Goal: Task Accomplishment & Management: Use online tool/utility

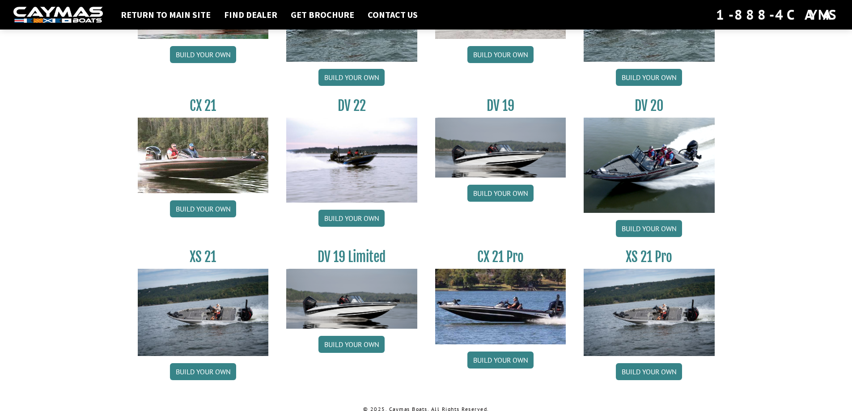
scroll to position [1010, 0]
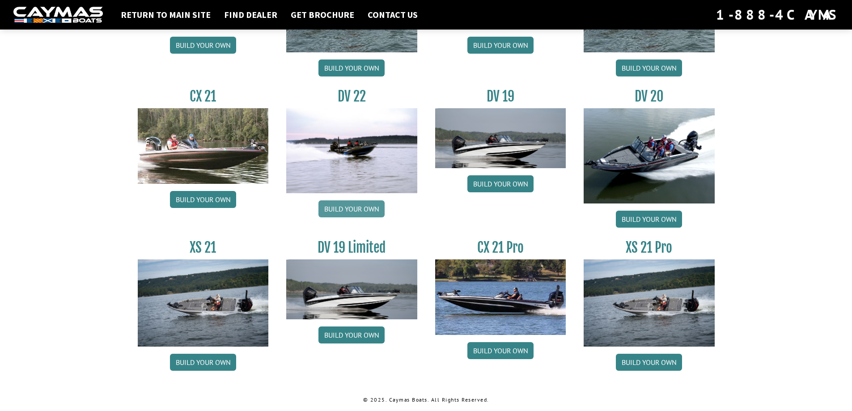
click at [354, 209] on link "Build your own" at bounding box center [351, 208] width 66 height 17
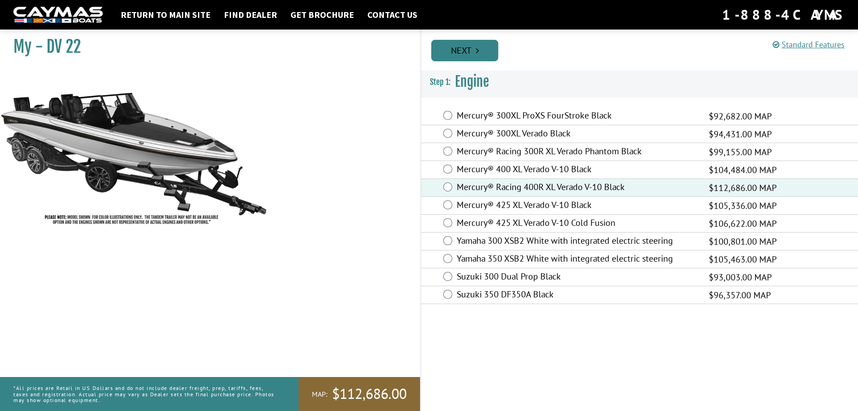
click at [481, 52] on link "Next" at bounding box center [464, 50] width 67 height 21
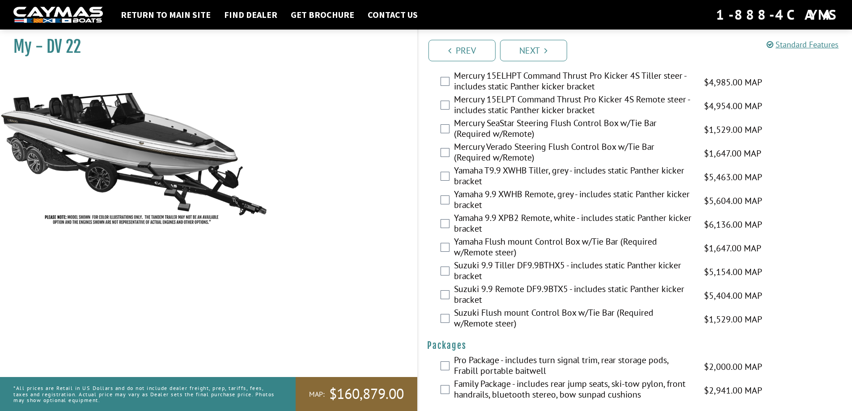
scroll to position [2162, 0]
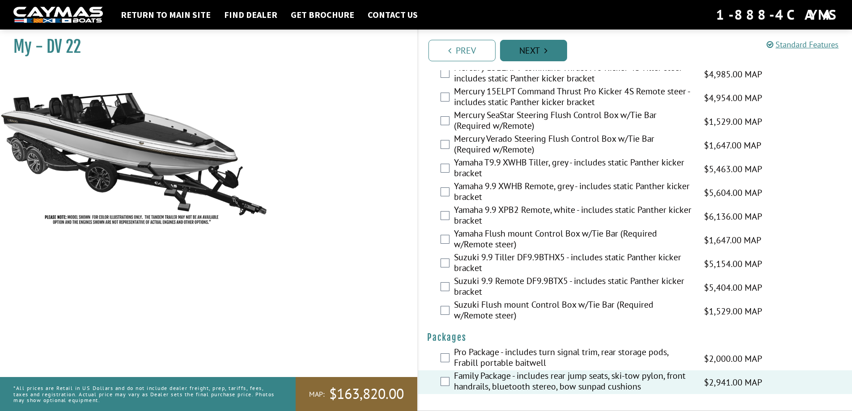
click at [542, 50] on link "Next" at bounding box center [533, 50] width 67 height 21
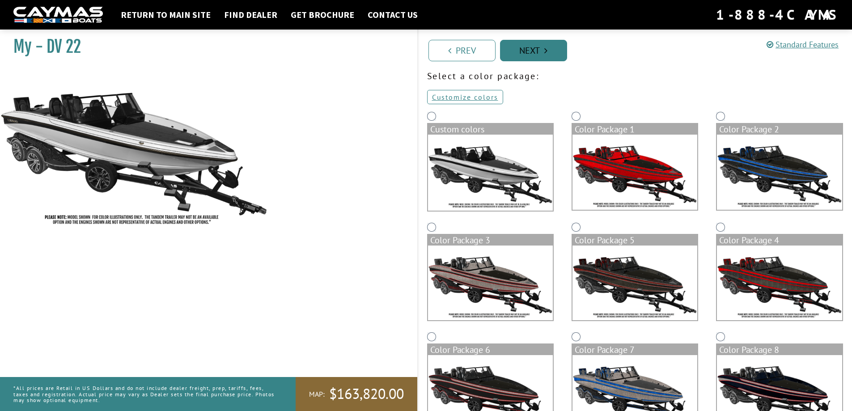
scroll to position [0, 0]
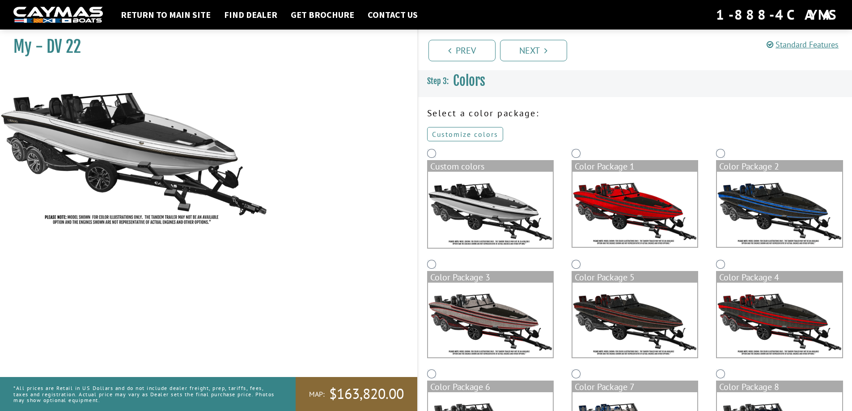
click at [473, 131] on link "Customize colors" at bounding box center [465, 134] width 76 height 14
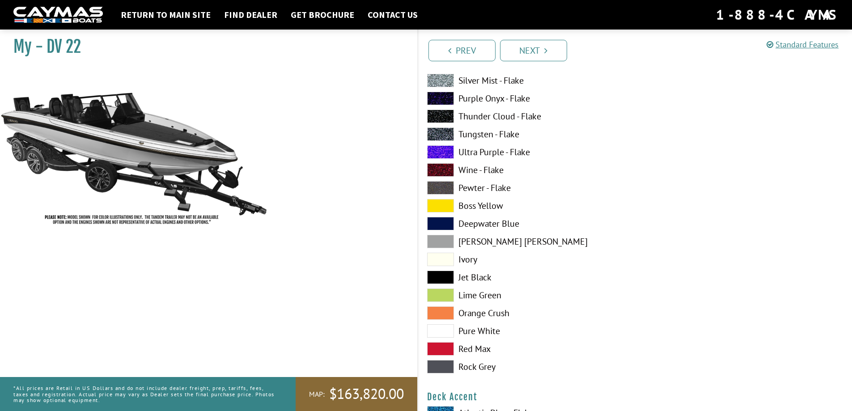
scroll to position [358, 0]
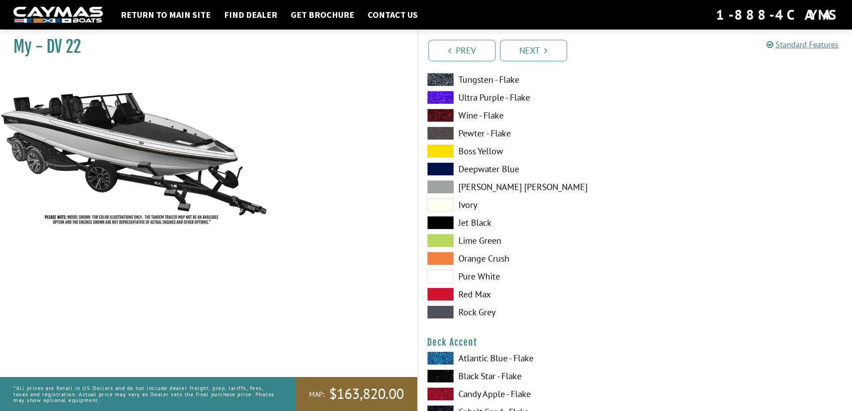
click at [441, 278] on span at bounding box center [440, 276] width 27 height 13
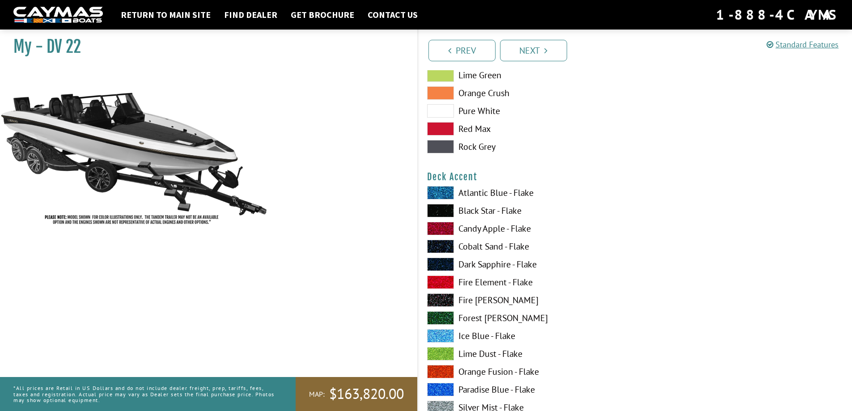
scroll to position [536, 0]
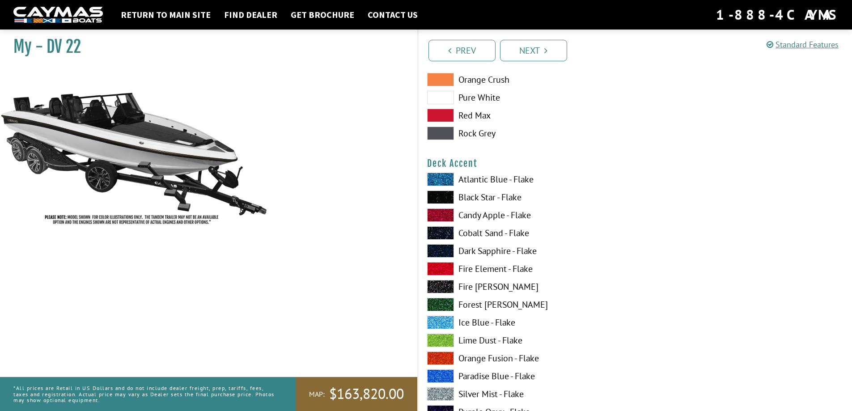
click at [444, 340] on span at bounding box center [440, 339] width 27 height 13
click at [444, 355] on span at bounding box center [440, 357] width 27 height 13
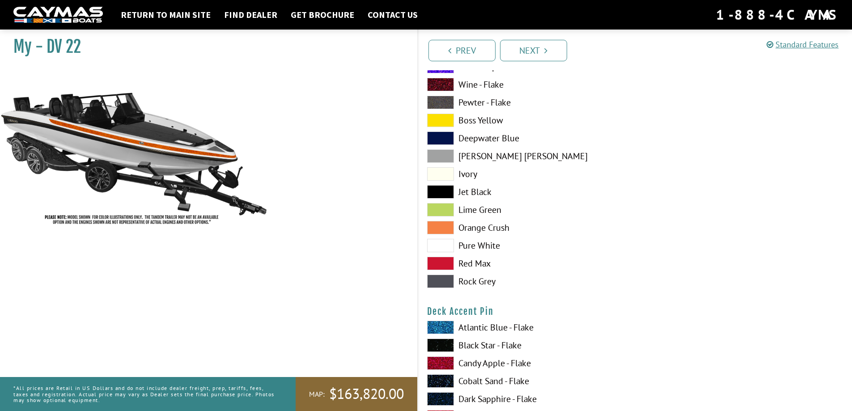
scroll to position [939, 0]
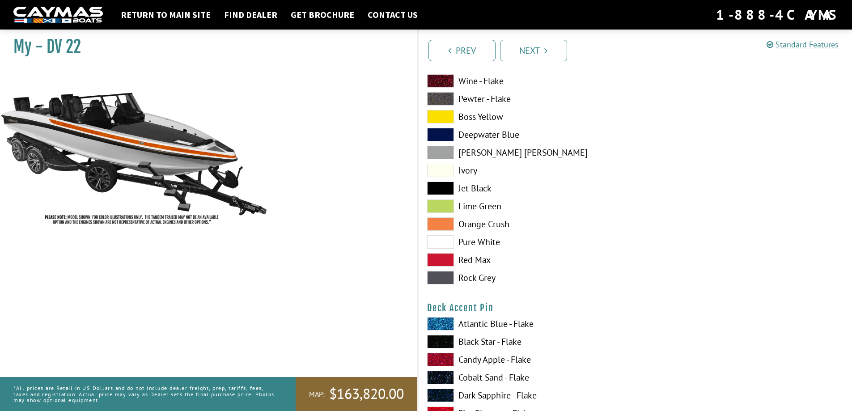
click at [446, 225] on span at bounding box center [440, 223] width 27 height 13
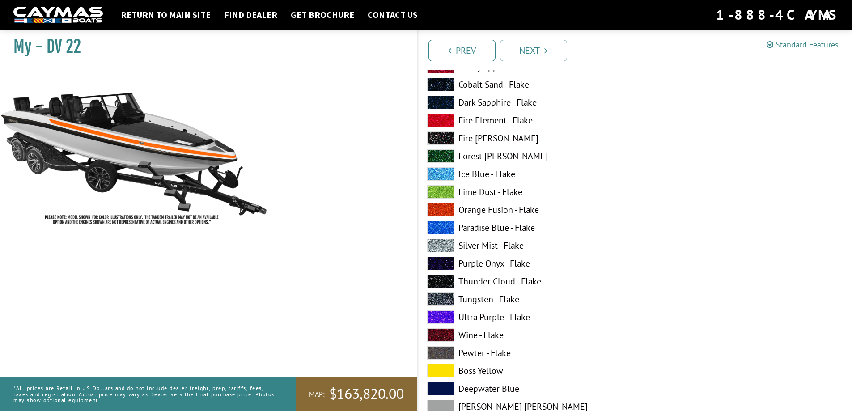
scroll to position [670, 0]
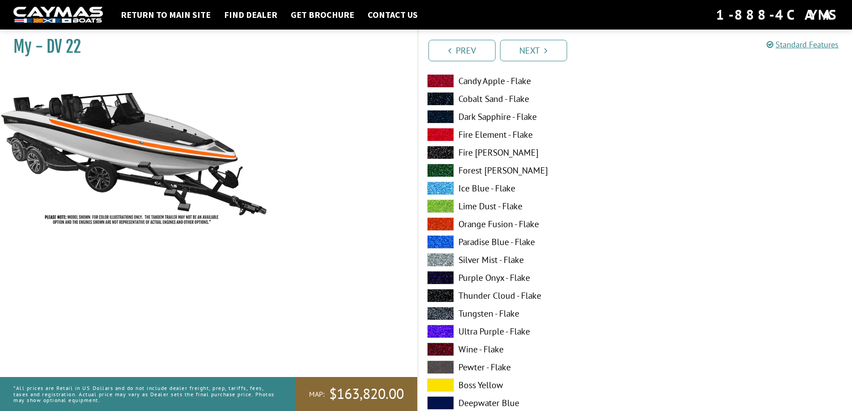
click at [441, 222] on span at bounding box center [440, 223] width 27 height 13
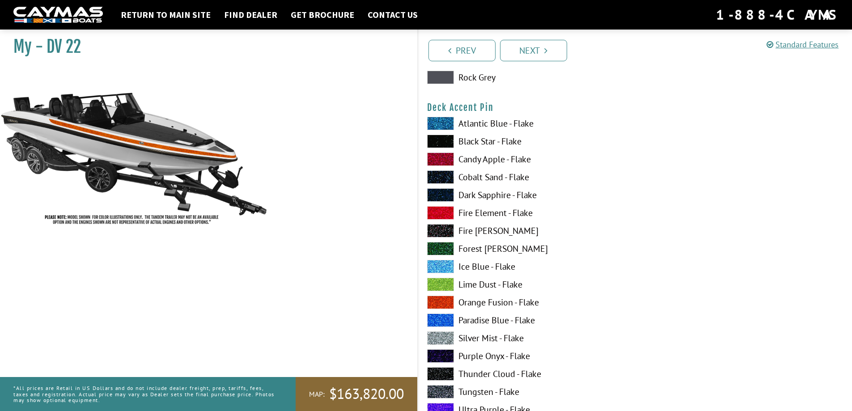
scroll to position [1207, 0]
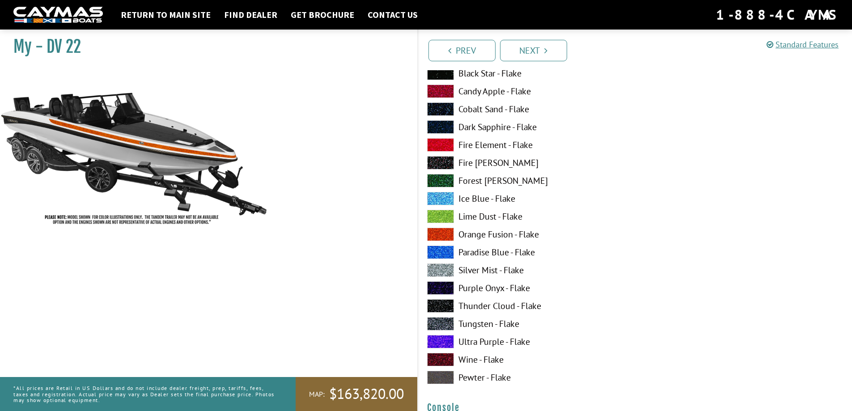
click at [440, 231] on span at bounding box center [440, 234] width 27 height 13
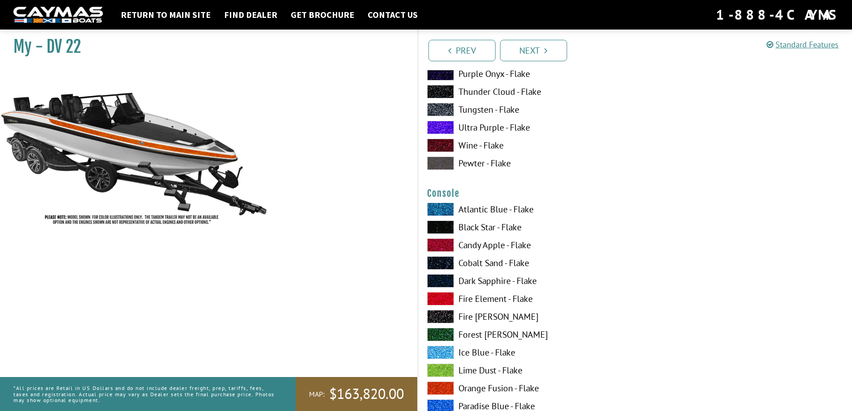
scroll to position [1430, 0]
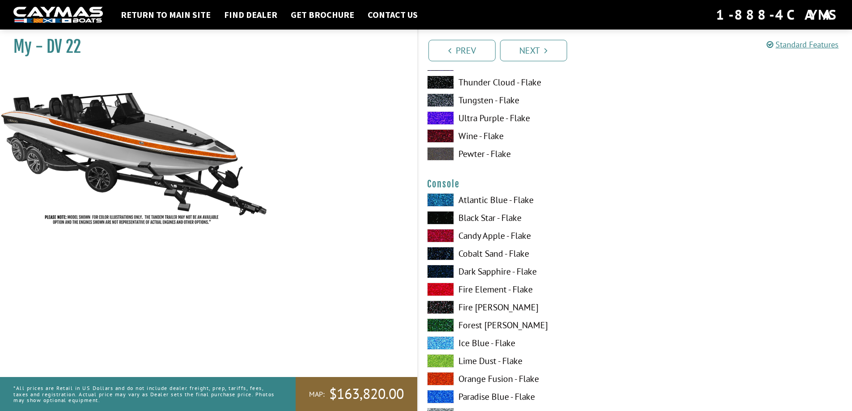
click at [443, 380] on span at bounding box center [440, 378] width 27 height 13
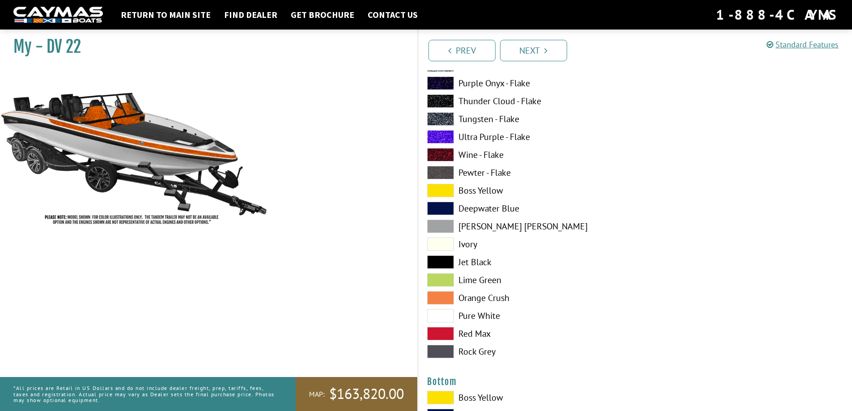
scroll to position [1788, 0]
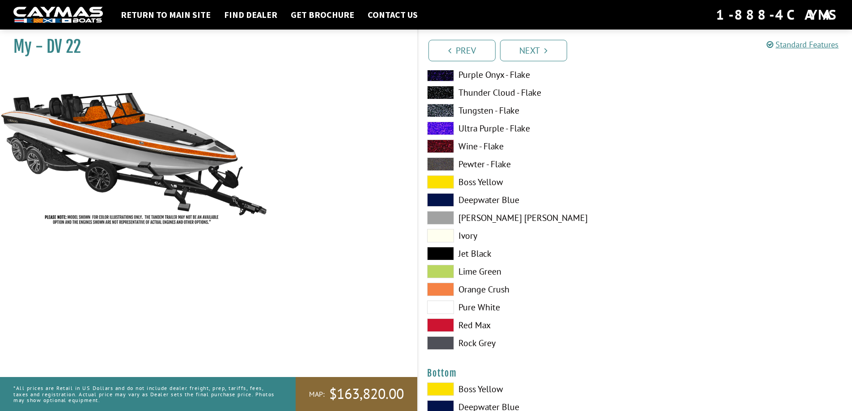
click at [445, 308] on span at bounding box center [440, 306] width 27 height 13
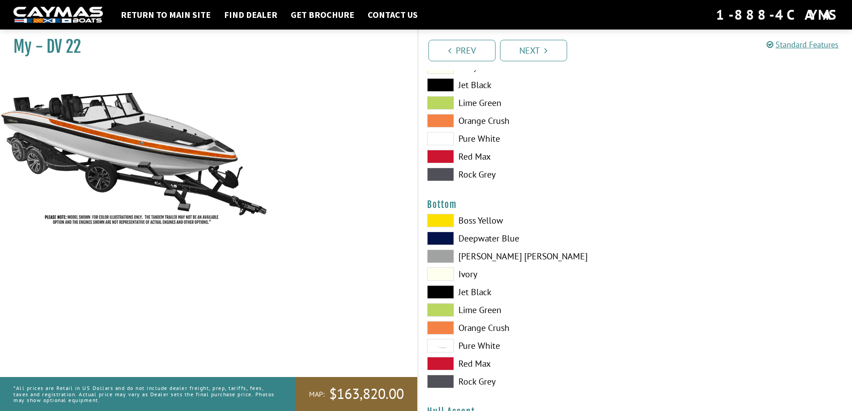
scroll to position [1967, 0]
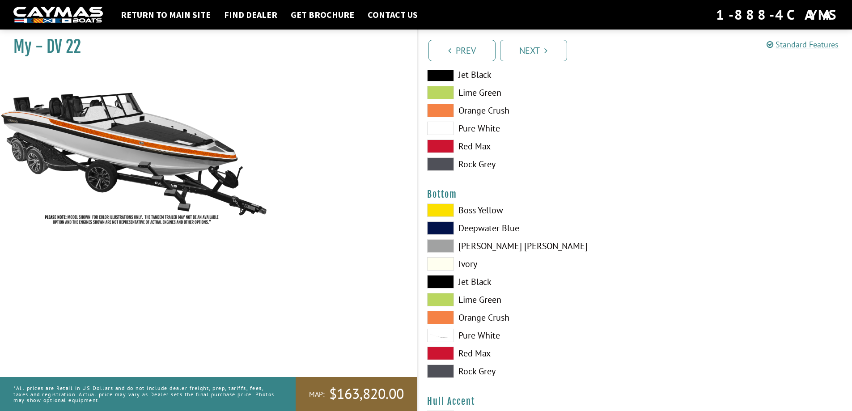
click at [442, 283] on span at bounding box center [440, 281] width 27 height 13
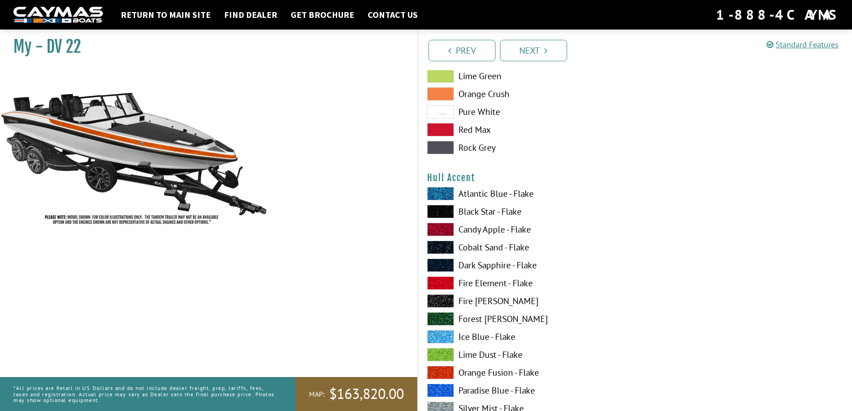
scroll to position [2235, 0]
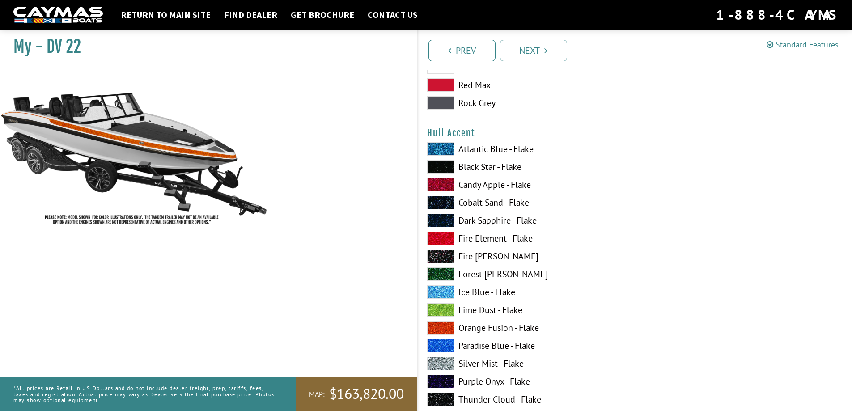
click at [443, 325] on span at bounding box center [440, 327] width 27 height 13
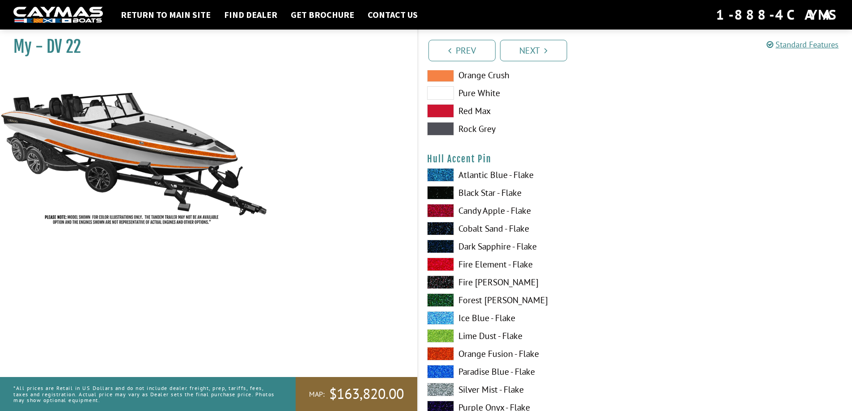
scroll to position [2771, 0]
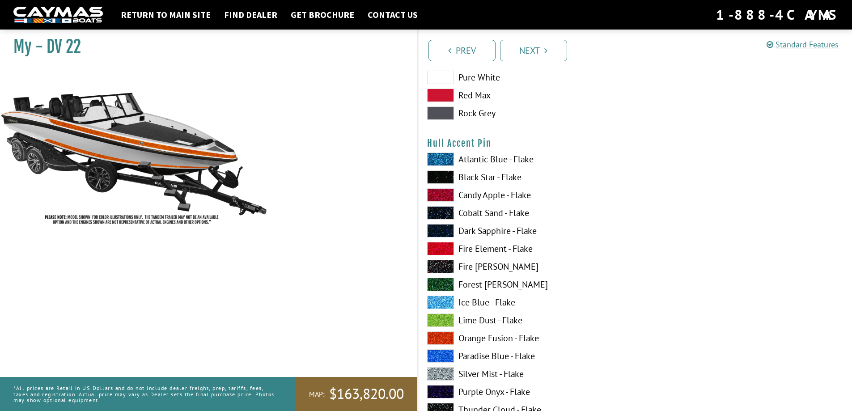
click at [449, 175] on span at bounding box center [440, 176] width 27 height 13
click at [441, 340] on span at bounding box center [440, 337] width 27 height 13
click at [441, 176] on span at bounding box center [440, 176] width 27 height 13
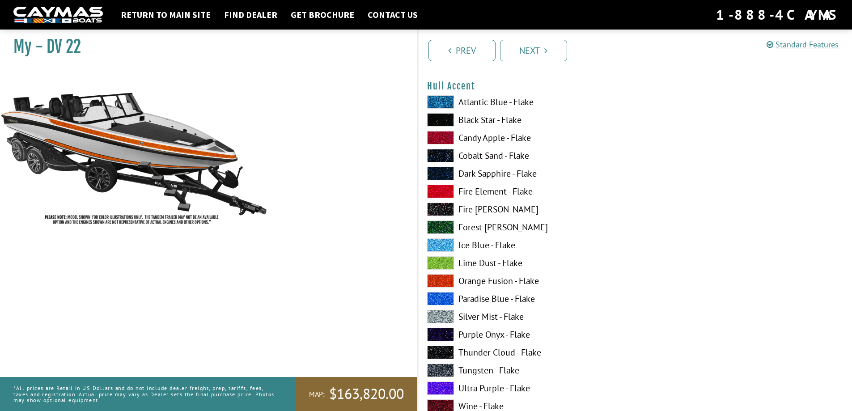
scroll to position [2280, 0]
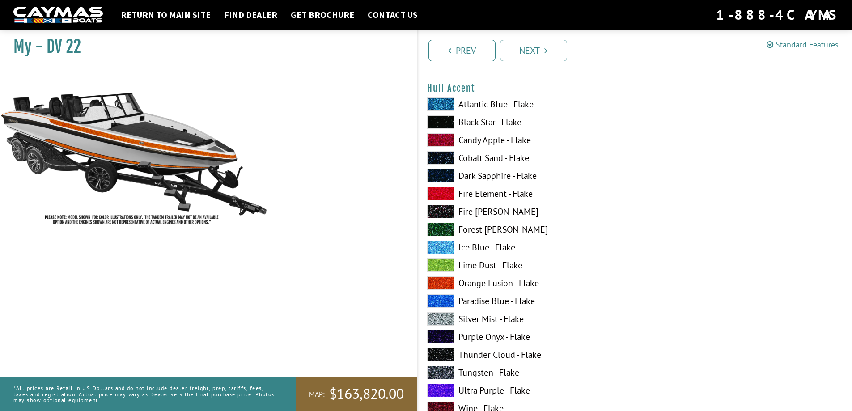
click at [444, 122] on span at bounding box center [440, 121] width 27 height 13
click at [443, 280] on span at bounding box center [440, 282] width 27 height 13
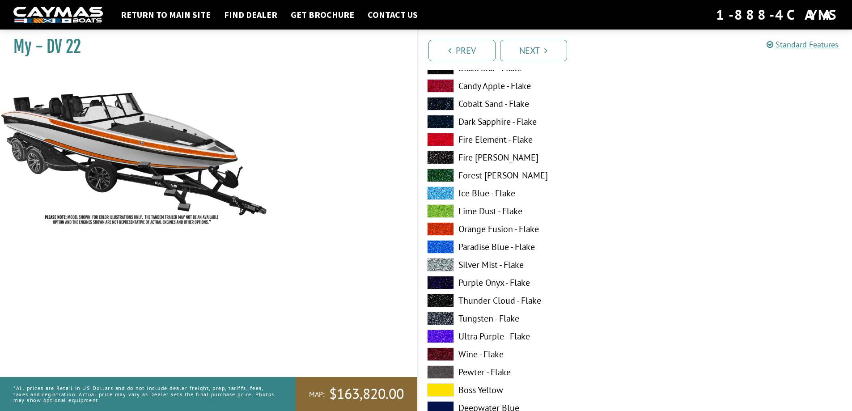
scroll to position [1564, 0]
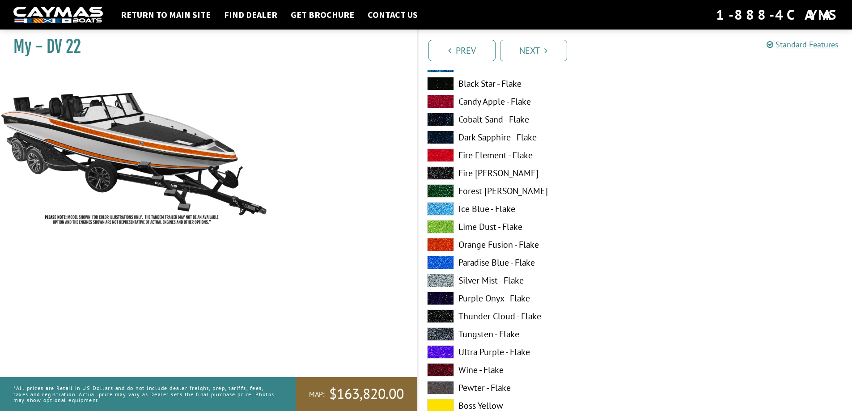
click at [436, 83] on span at bounding box center [440, 83] width 27 height 13
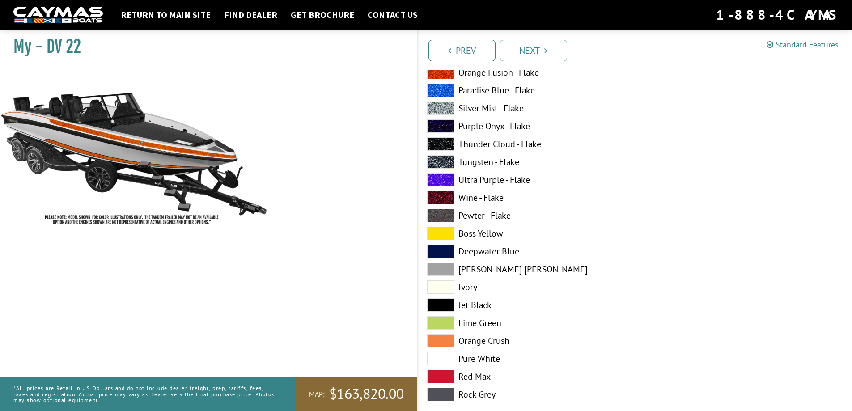
scroll to position [1788, 0]
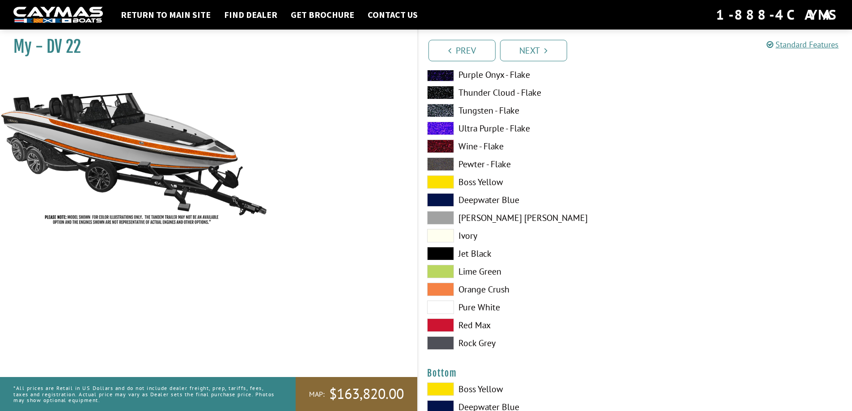
click at [443, 307] on span at bounding box center [440, 306] width 27 height 13
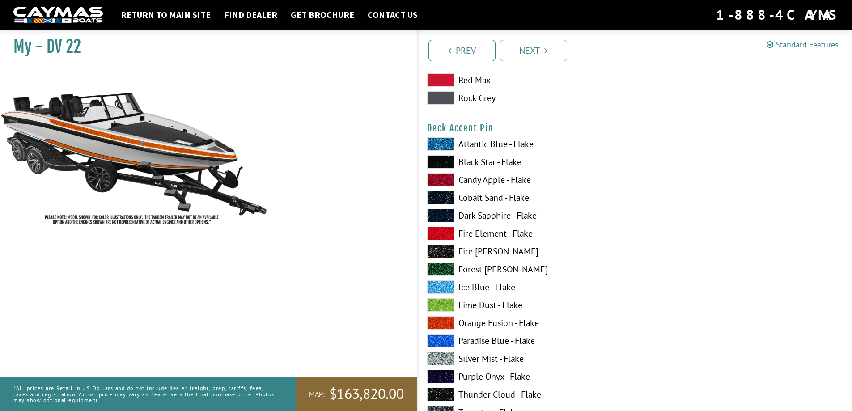
scroll to position [1117, 0]
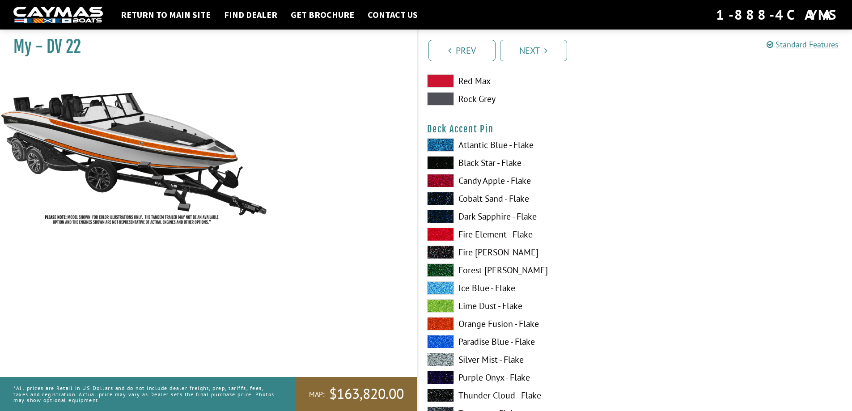
click at [442, 160] on span at bounding box center [440, 162] width 27 height 13
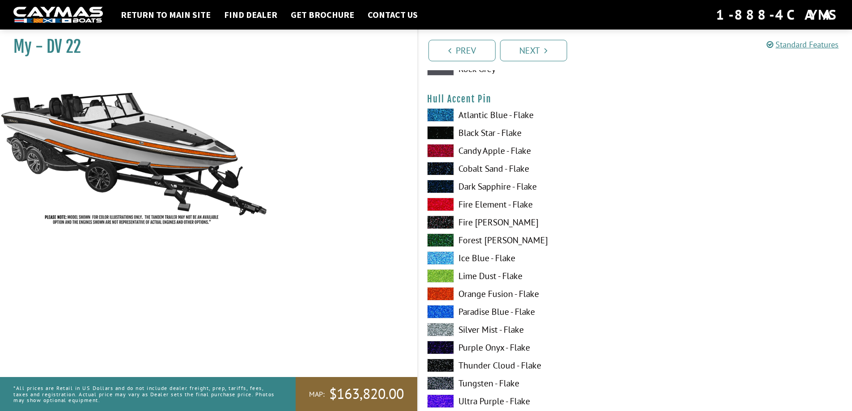
scroll to position [2816, 0]
click at [442, 292] on span at bounding box center [440, 293] width 27 height 13
click at [443, 129] on span at bounding box center [440, 132] width 27 height 13
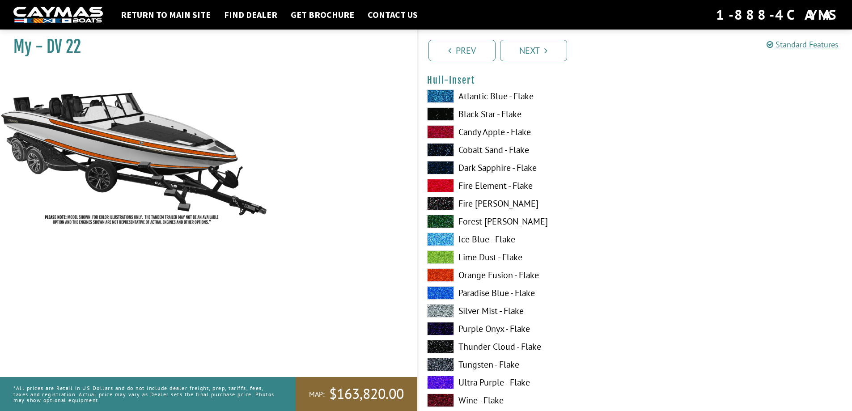
scroll to position [3218, 0]
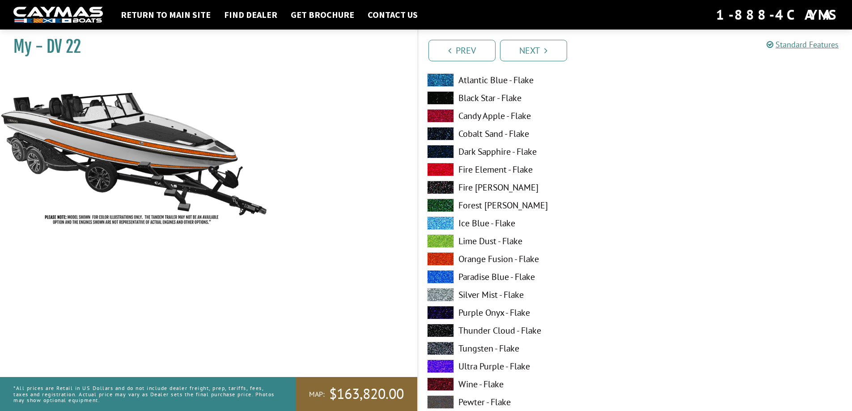
click at [439, 258] on span at bounding box center [440, 258] width 27 height 13
click at [441, 98] on span at bounding box center [440, 97] width 27 height 13
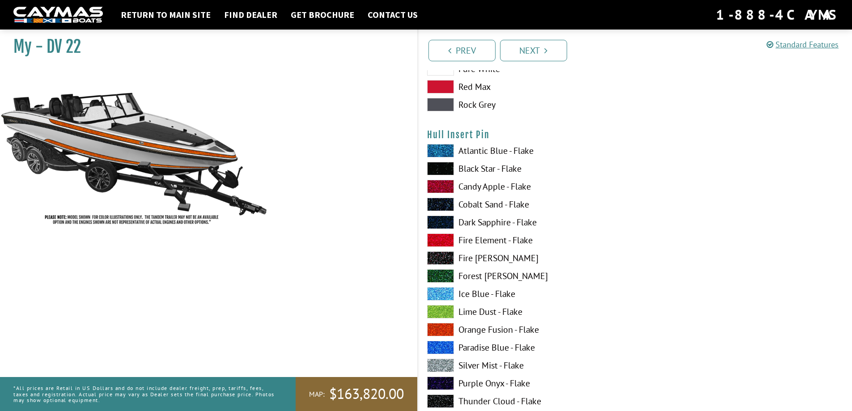
scroll to position [3710, 0]
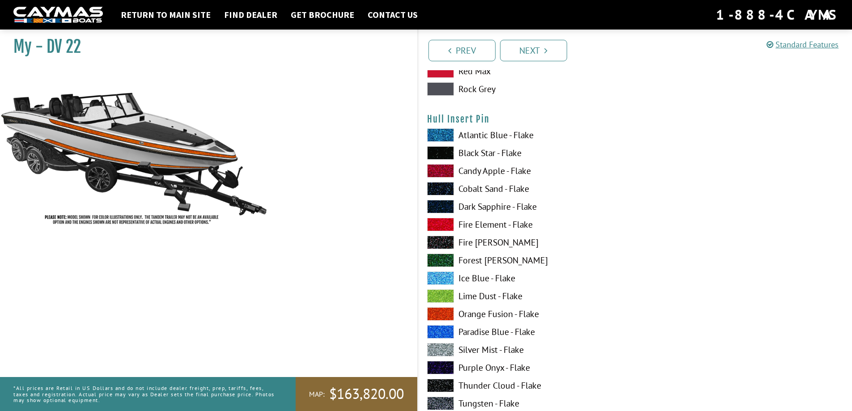
click at [443, 315] on span at bounding box center [440, 313] width 27 height 13
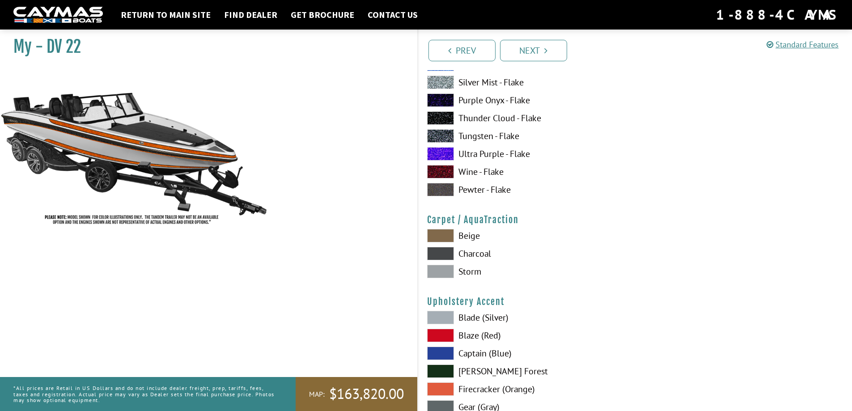
scroll to position [3978, 0]
click at [442, 267] on span at bounding box center [440, 270] width 27 height 13
click at [447, 254] on span at bounding box center [440, 252] width 27 height 13
click at [446, 269] on span at bounding box center [440, 270] width 27 height 13
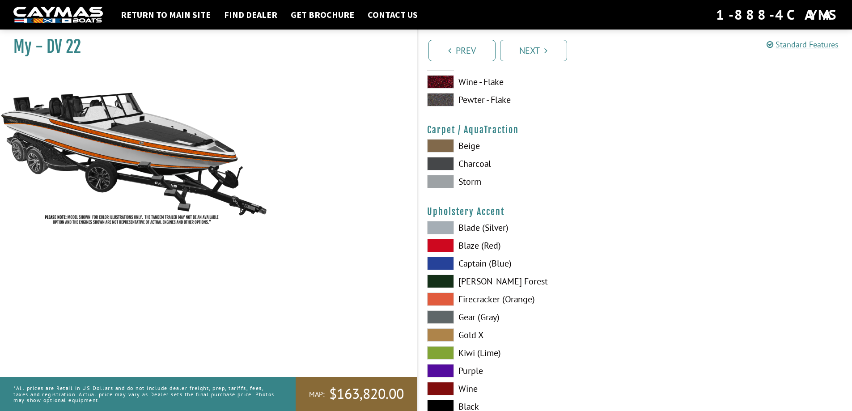
scroll to position [4068, 0]
click at [446, 227] on span at bounding box center [440, 226] width 27 height 13
click at [442, 240] on span at bounding box center [440, 244] width 27 height 13
click at [444, 261] on span at bounding box center [440, 262] width 27 height 13
click at [442, 282] on span at bounding box center [440, 280] width 27 height 13
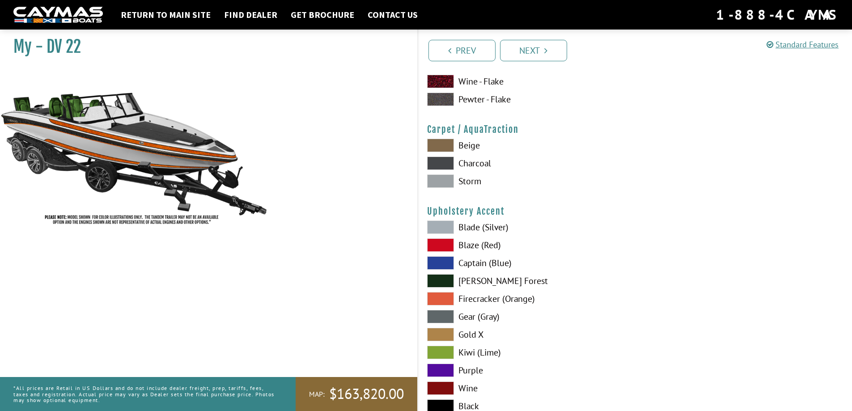
click at [440, 294] on span at bounding box center [440, 298] width 27 height 13
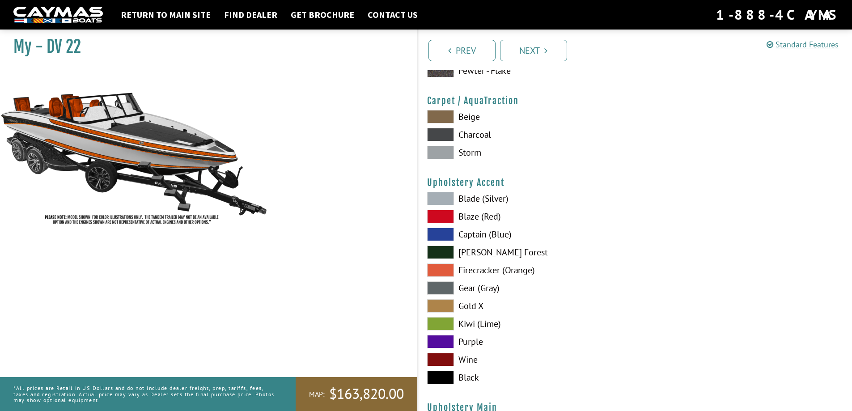
scroll to position [4112, 0]
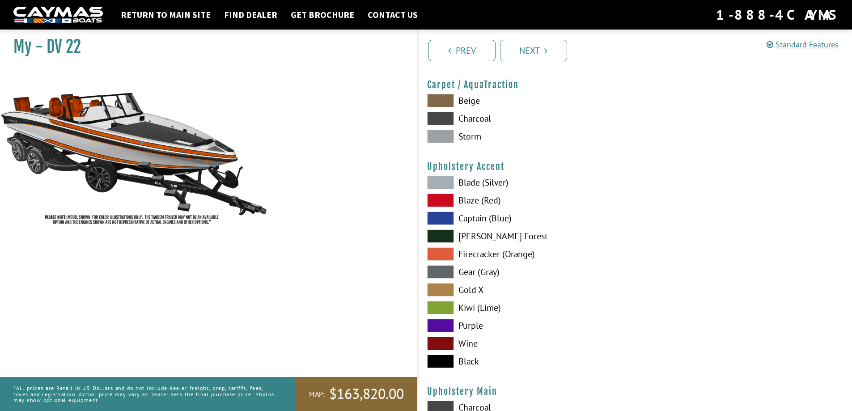
click at [441, 271] on span at bounding box center [440, 271] width 27 height 13
click at [441, 290] on span at bounding box center [440, 289] width 27 height 13
click at [442, 273] on span at bounding box center [440, 271] width 27 height 13
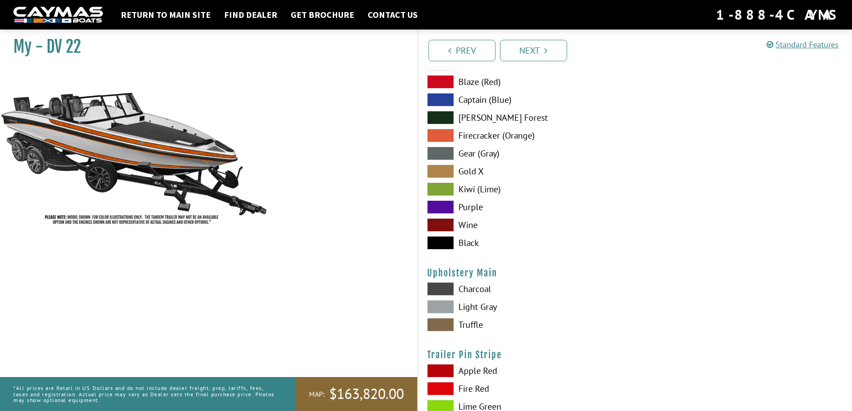
scroll to position [4246, 0]
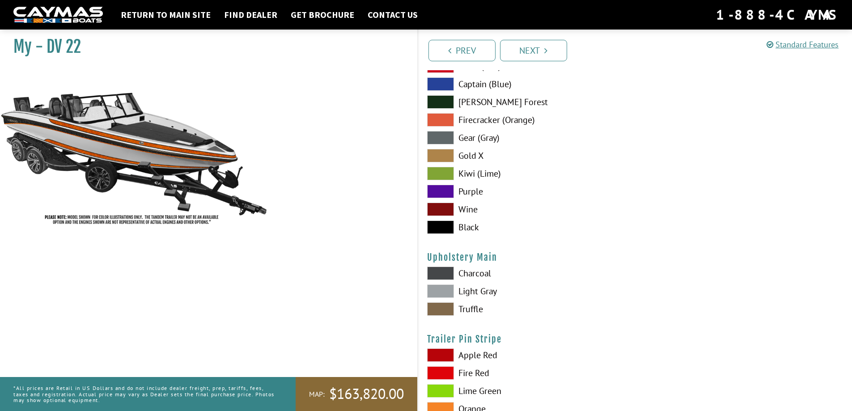
click at [446, 290] on span at bounding box center [440, 290] width 27 height 13
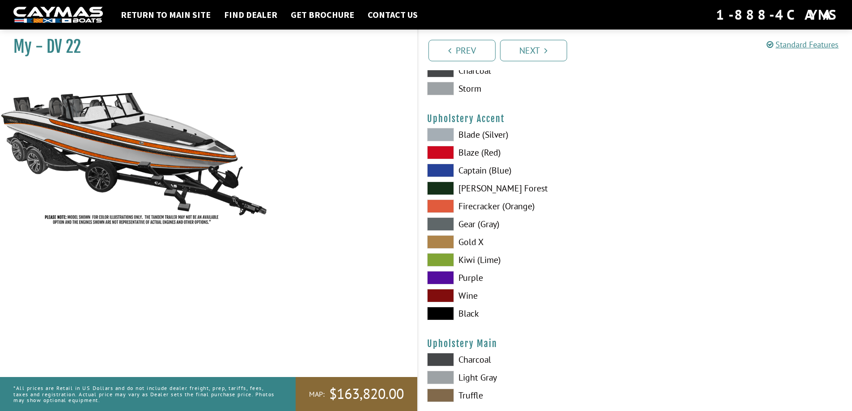
scroll to position [4157, 0]
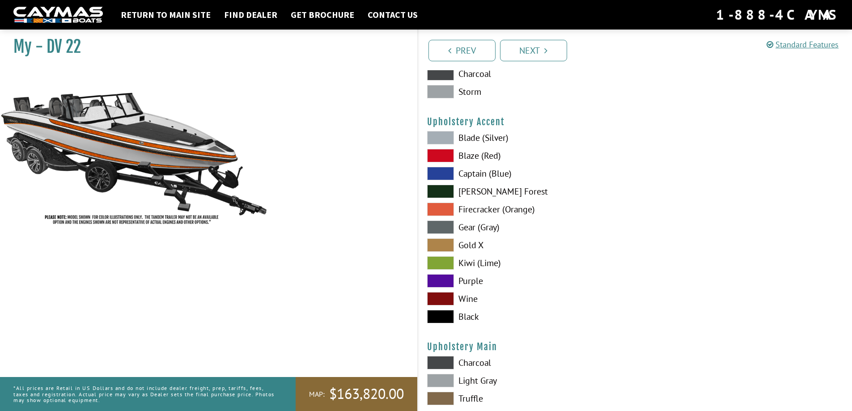
click at [447, 209] on span at bounding box center [440, 208] width 27 height 13
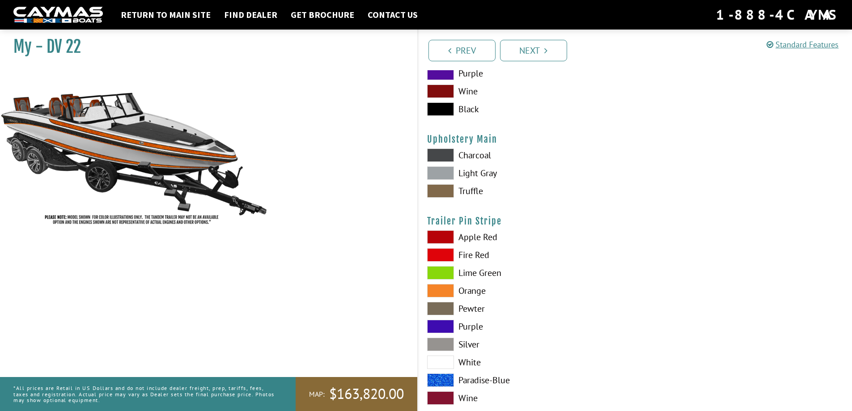
scroll to position [4380, 0]
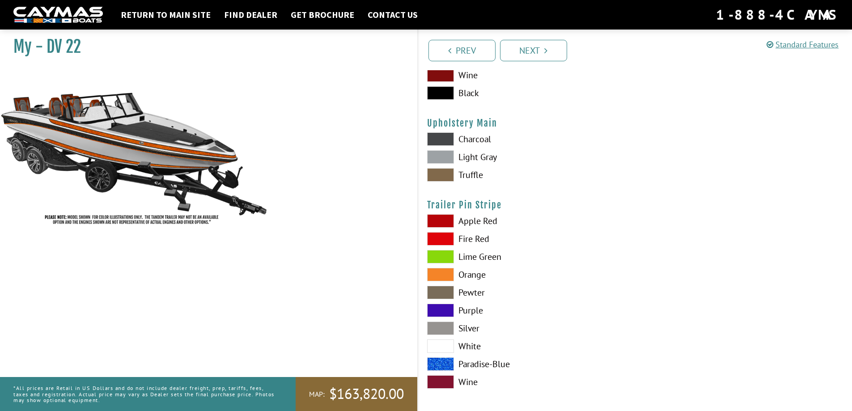
click at [447, 275] on span at bounding box center [440, 274] width 27 height 13
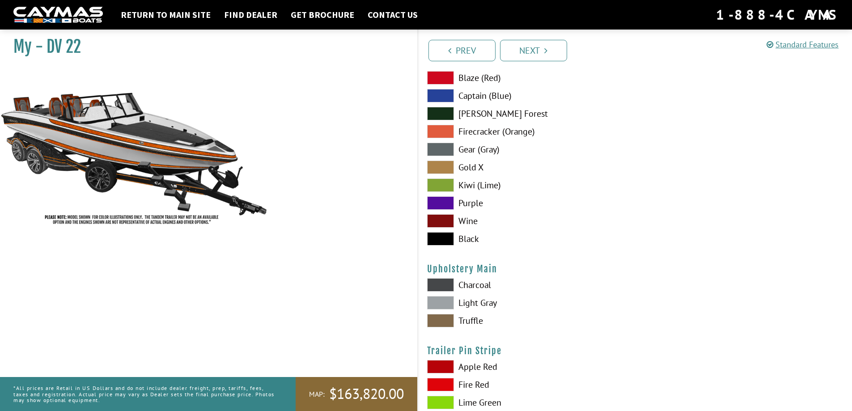
scroll to position [4206, 0]
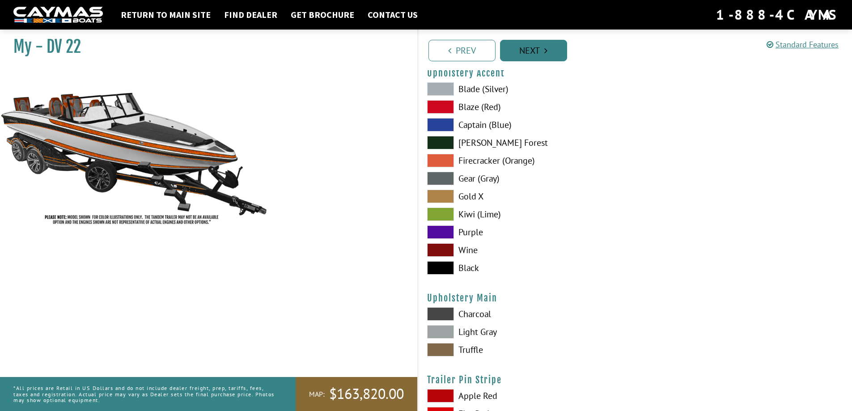
click at [547, 50] on icon "Pagination" at bounding box center [545, 50] width 3 height 9
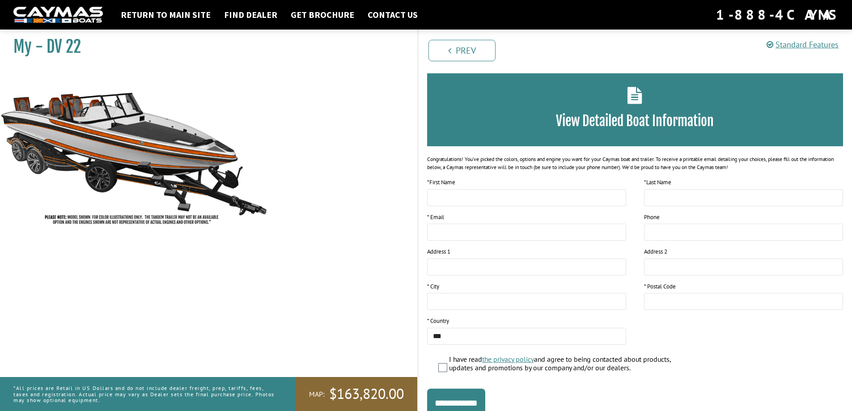
scroll to position [0, 0]
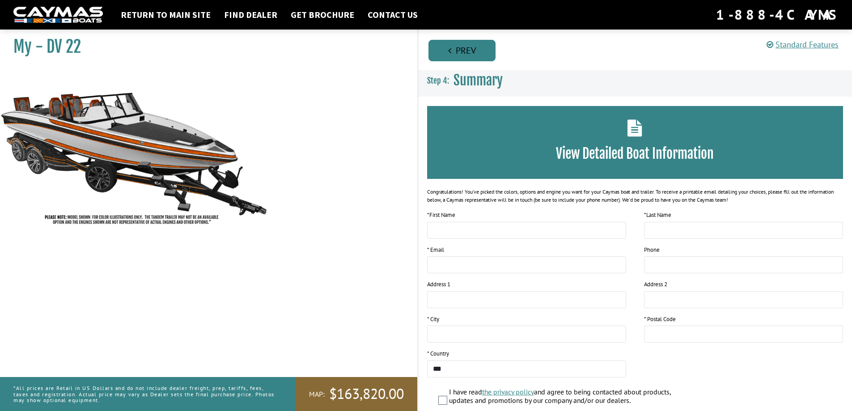
click at [469, 47] on link "Prev" at bounding box center [461, 50] width 67 height 21
